Goal: Navigation & Orientation: Find specific page/section

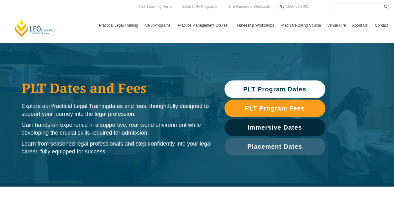
click at [26, 25] on link "[PERSON_NAME] Centre for Law" at bounding box center [35, 29] width 42 height 18
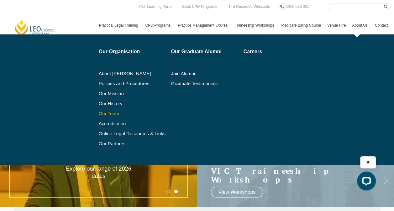
click at [114, 111] on link "Our Team" at bounding box center [133, 113] width 68 height 5
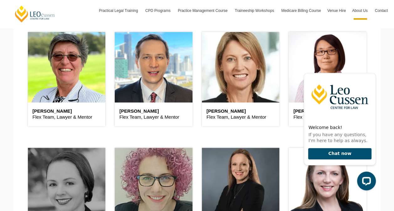
scroll to position [1629, 0]
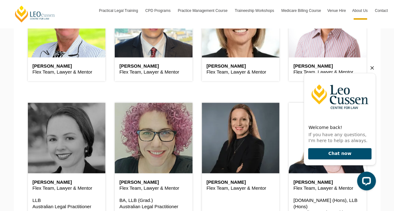
click at [371, 70] on icon "Hide greeting" at bounding box center [372, 68] width 8 height 8
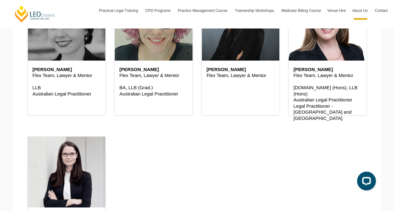
scroll to position [0, 0]
